Goal: Information Seeking & Learning: Learn about a topic

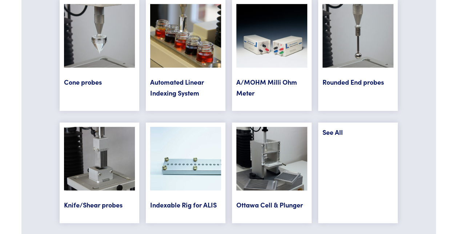
scroll to position [3019, 0]
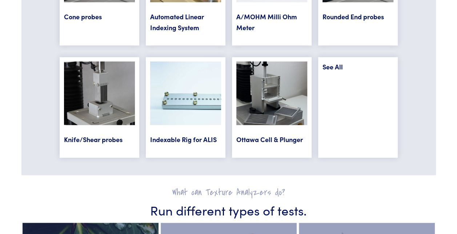
click at [107, 135] on link "Knife/Shear probes" at bounding box center [93, 139] width 59 height 9
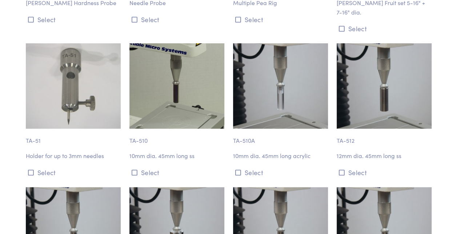
scroll to position [1637, 0]
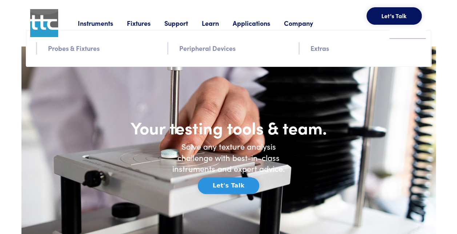
click at [85, 51] on link "Probes & Fixtures" at bounding box center [74, 48] width 52 height 11
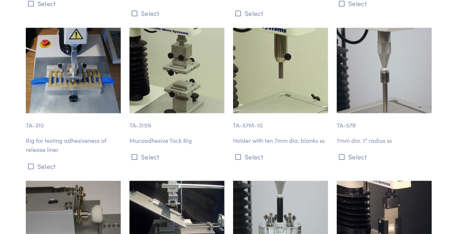
scroll to position [4802, 0]
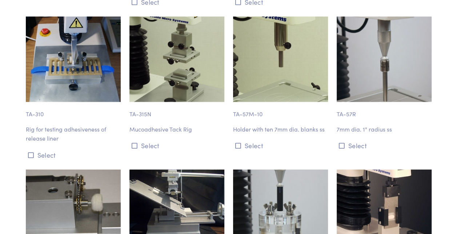
click at [33, 102] on p "TA-310" at bounding box center [73, 110] width 95 height 17
click at [52, 59] on img at bounding box center [73, 59] width 95 height 85
click at [42, 149] on button "Select" at bounding box center [73, 155] width 95 height 12
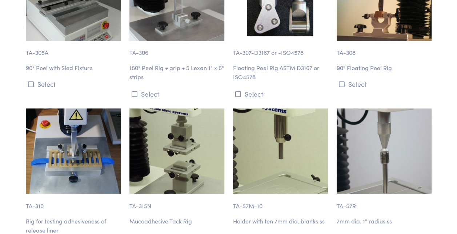
scroll to position [4765, 0]
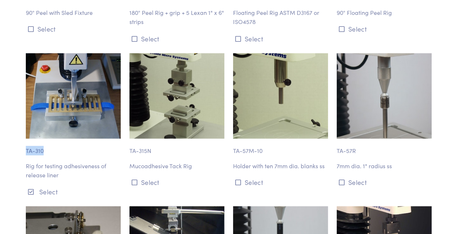
drag, startPoint x: 25, startPoint y: 132, endPoint x: 47, endPoint y: 133, distance: 21.5
click at [47, 133] on div "TA-310 Rig for testing adhesiveness of release liner Select" at bounding box center [73, 125] width 104 height 144
drag, startPoint x: 47, startPoint y: 133, endPoint x: 45, endPoint y: 167, distance: 33.9
click at [45, 166] on div "TA-310 Rig for testing adhesiveness of release liner Select" at bounding box center [73, 125] width 104 height 144
click at [46, 186] on button "Select" at bounding box center [73, 192] width 95 height 12
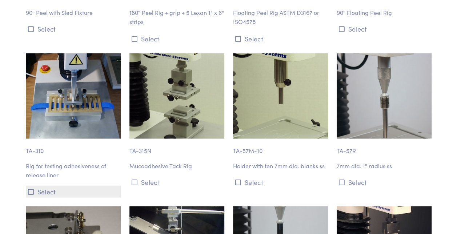
click at [48, 186] on button "Select" at bounding box center [73, 192] width 95 height 12
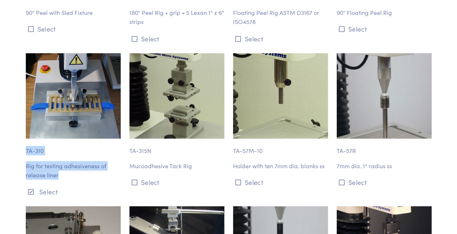
drag, startPoint x: 25, startPoint y: 130, endPoint x: 64, endPoint y: 156, distance: 47.4
click at [64, 156] on div "TA-310 Rig for testing adhesiveness of release liner Select" at bounding box center [73, 125] width 104 height 144
copy div "TA-310 Rig for testing adhesiveness of release liner"
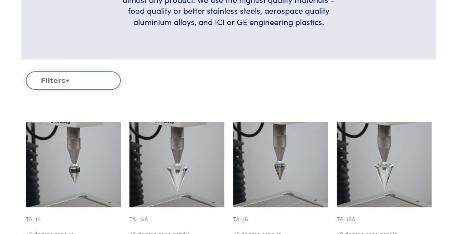
scroll to position [93, 0]
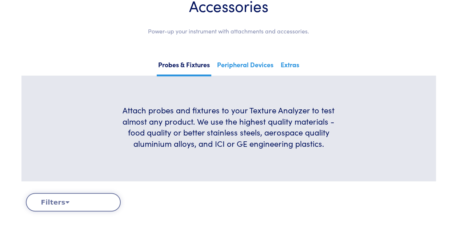
click at [105, 203] on button "Filters" at bounding box center [73, 202] width 95 height 19
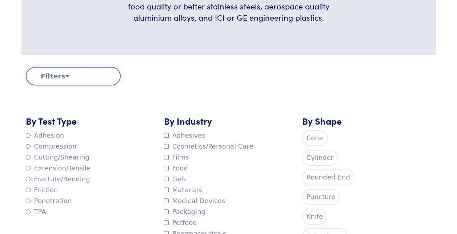
scroll to position [275, 0]
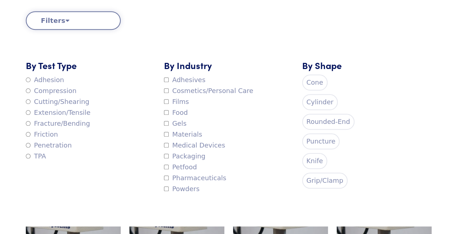
click at [188, 80] on label "Adhesives" at bounding box center [184, 80] width 41 height 11
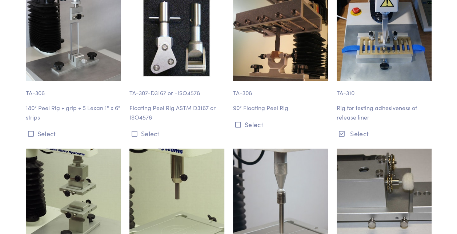
scroll to position [1294, 0]
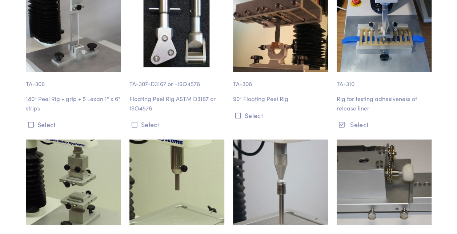
click at [354, 100] on p "Rig for testing adhesiveness of release liner" at bounding box center [384, 103] width 95 height 19
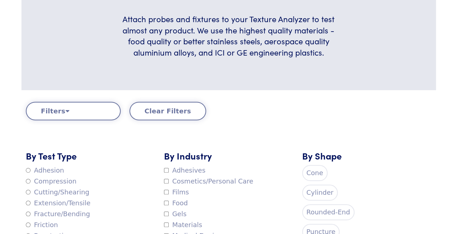
scroll to position [93, 0]
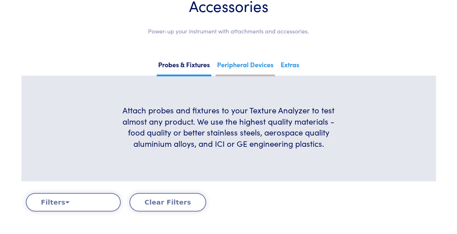
click at [255, 64] on link "Peripheral Devices" at bounding box center [245, 68] width 59 height 18
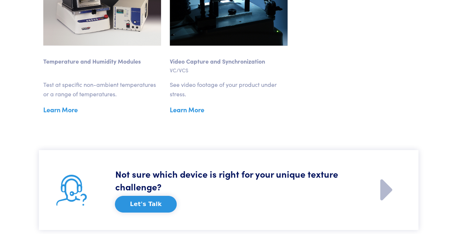
scroll to position [1019, 0]
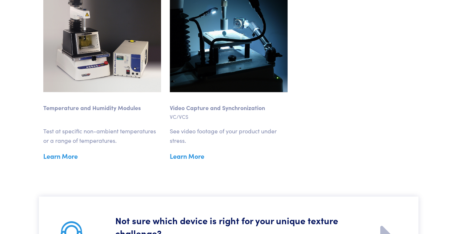
drag, startPoint x: 212, startPoint y: 80, endPoint x: 359, endPoint y: 118, distance: 151.8
click at [359, 118] on div at bounding box center [355, 68] width 127 height 188
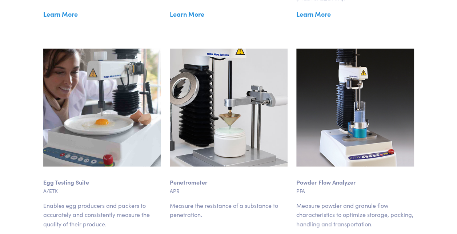
scroll to position [655, 0]
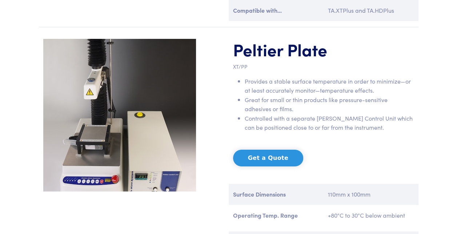
scroll to position [1273, 0]
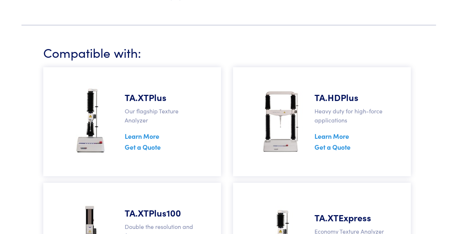
scroll to position [982, 0]
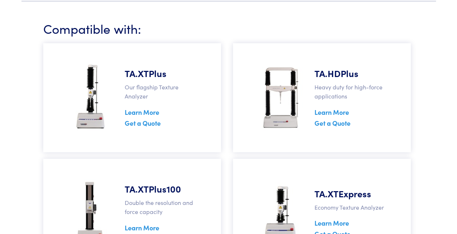
click at [434, 141] on section "Compatible with: TA.XTPlus Our flagship Texture Analyzer Learn More Get a Quote…" at bounding box center [228, 145] width 415 height 287
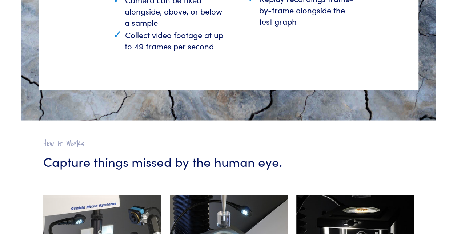
scroll to position [364, 0]
